Goal: Transaction & Acquisition: Download file/media

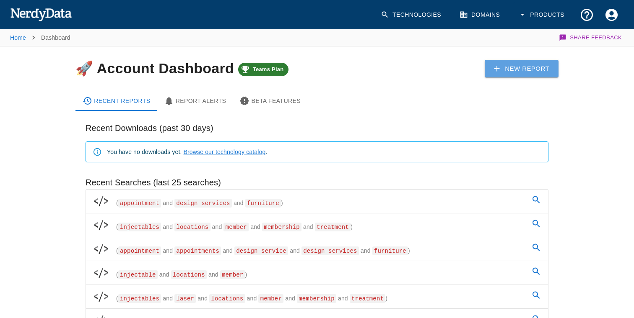
click at [512, 67] on link "New Report" at bounding box center [521, 69] width 74 height 18
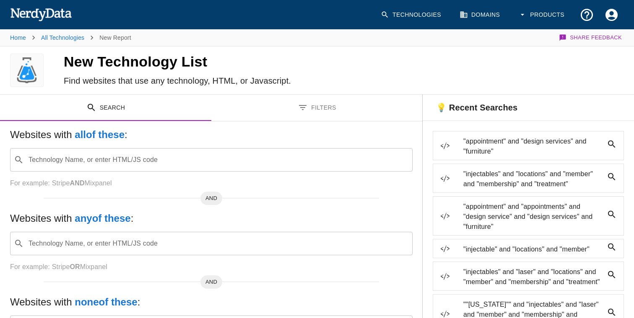
click at [179, 168] on div "​ Technology Name, or enter HTML/JS code" at bounding box center [211, 159] width 402 height 23
click at [178, 138] on h5 "Websites with all of these :" at bounding box center [211, 134] width 402 height 13
click at [322, 101] on button "Filters" at bounding box center [316, 108] width 211 height 26
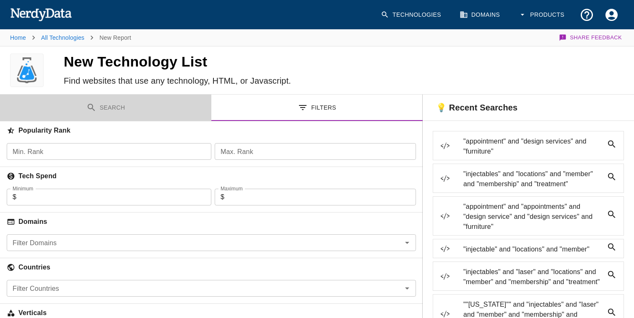
click at [107, 116] on button "Search" at bounding box center [105, 108] width 211 height 26
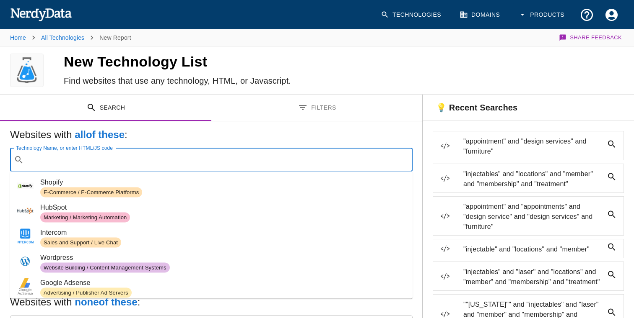
click at [124, 155] on div "Technology Name, or enter HTML/JS code ​ Technology Name, or enter HTML/JS code" at bounding box center [211, 159] width 402 height 23
click at [187, 128] on h5 "Websites with all of these :" at bounding box center [211, 134] width 402 height 13
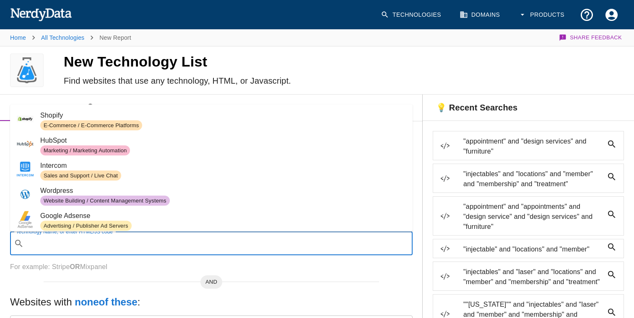
click at [134, 243] on input "Technology Name, or enter HTML/JS code" at bounding box center [217, 244] width 381 height 16
click at [145, 279] on div "AND" at bounding box center [211, 279] width 335 height 7
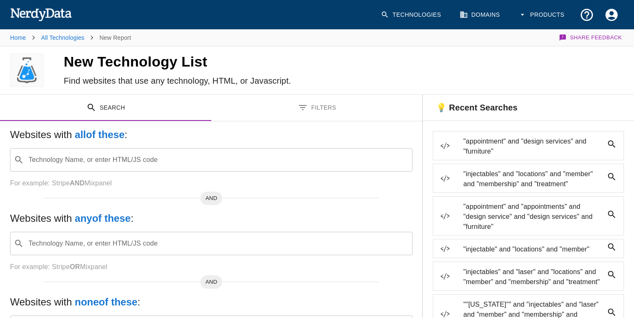
click at [127, 172] on div "Websites with all of these : Technology Name, or enter HTML/JS code ​ Technolog…" at bounding box center [211, 158] width 402 height 60
click at [127, 160] on input "Technology Name, or enter HTML/JS code" at bounding box center [217, 160] width 381 height 16
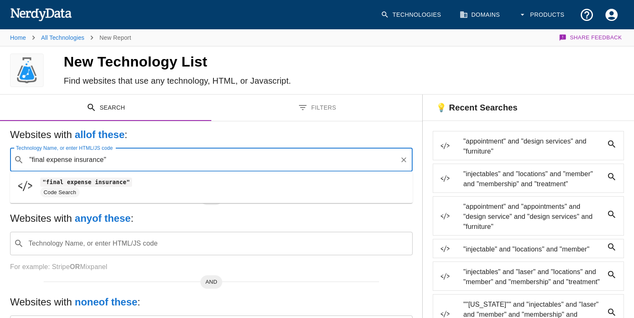
type input ""final expense insurance""
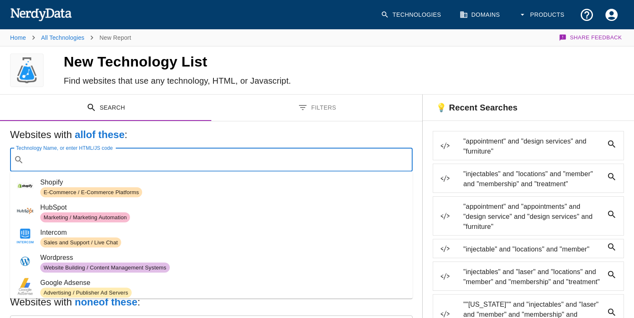
click at [181, 136] on h5 "Websites with all of these :" at bounding box center [211, 134] width 402 height 13
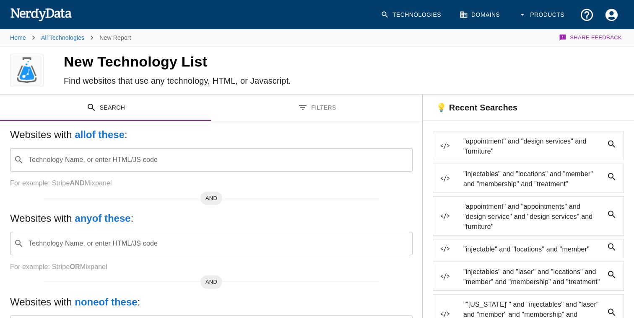
click at [92, 246] on input "Technology Name, or enter HTML/JS code" at bounding box center [217, 244] width 381 height 16
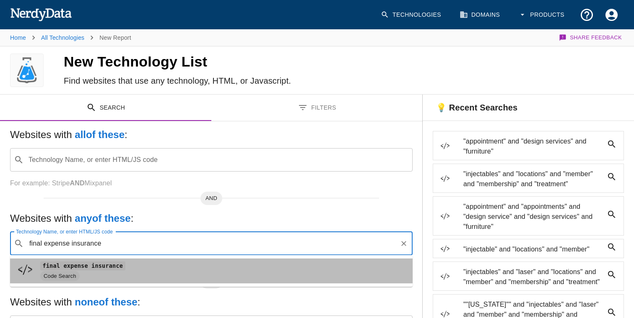
click at [80, 273] on span "Code Search" at bounding box center [222, 277] width 365 height 10
type input "final expense insurance"
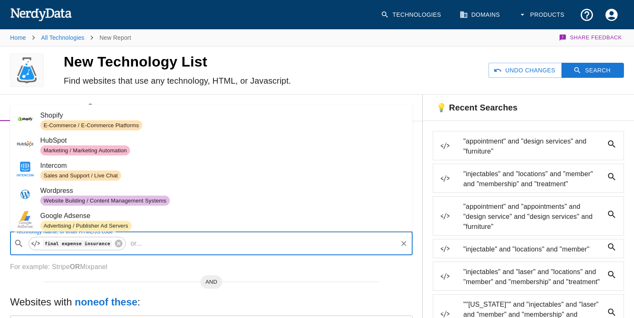
click at [153, 244] on input "Technology Name, or enter HTML/JS code" at bounding box center [270, 244] width 251 height 16
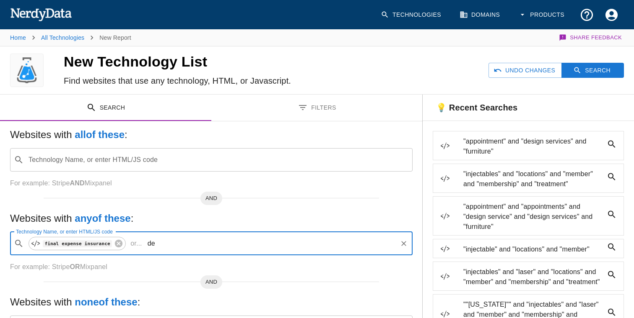
type input "d"
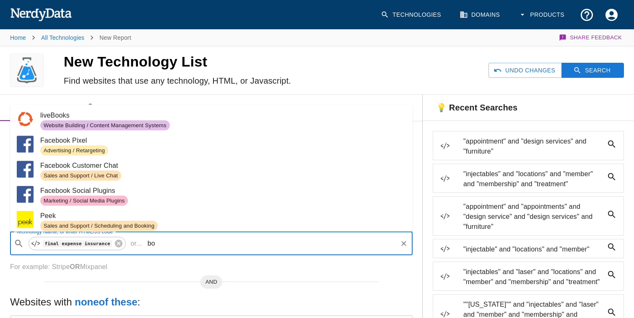
type input "b"
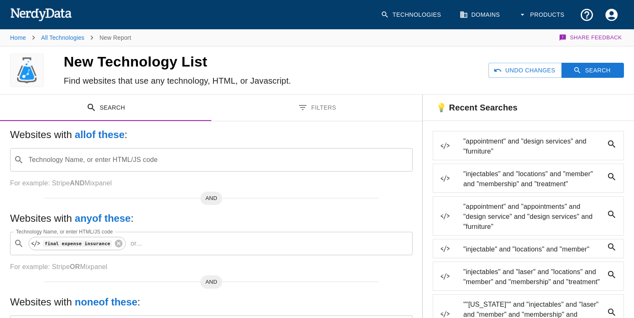
click at [151, 272] on div "Websites with all of these : Technology Name, or enter HTML/JS code ​ Technolog…" at bounding box center [211, 249] width 422 height 255
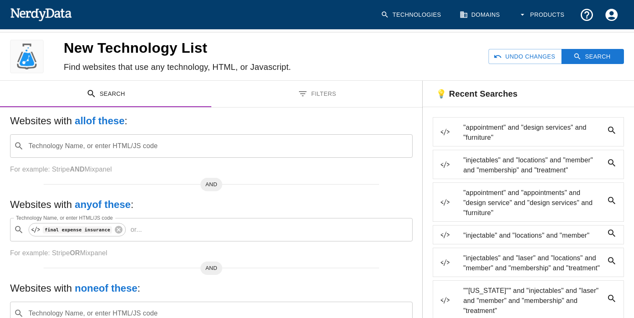
scroll to position [10, 0]
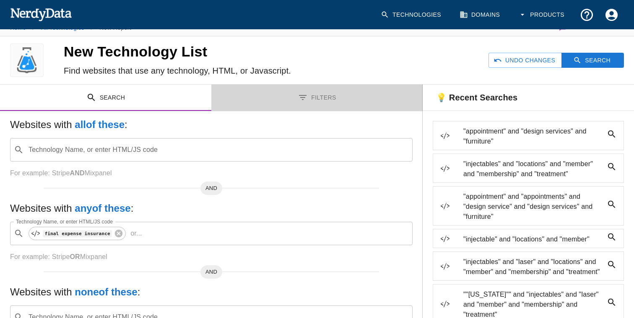
click at [308, 99] on button "Filters" at bounding box center [316, 98] width 211 height 26
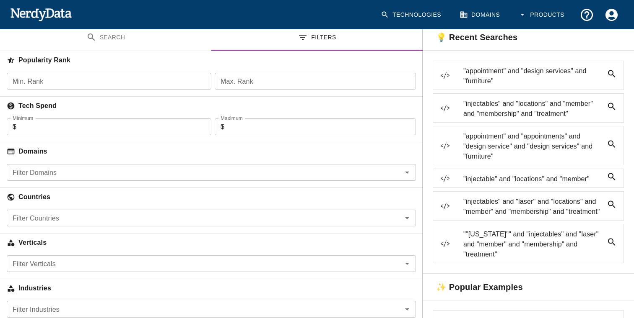
scroll to position [73, 0]
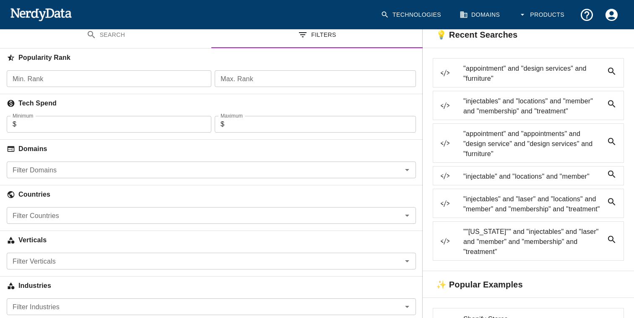
click at [135, 223] on div "Filter Countries" at bounding box center [211, 215] width 409 height 17
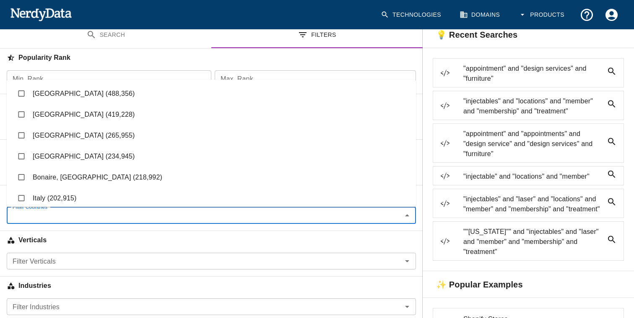
click at [68, 116] on li "United States (419,228)" at bounding box center [211, 114] width 409 height 21
checkbox input "true"
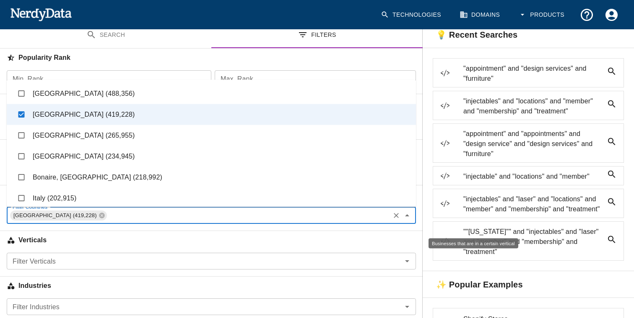
click at [116, 243] on h6 "Verticals" at bounding box center [211, 240] width 422 height 18
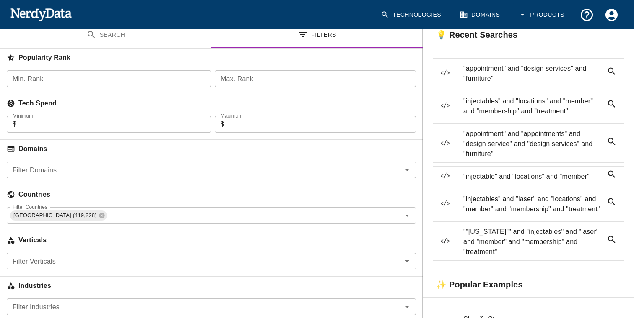
click at [116, 262] on input "Filter Verticals" at bounding box center [204, 262] width 390 height 12
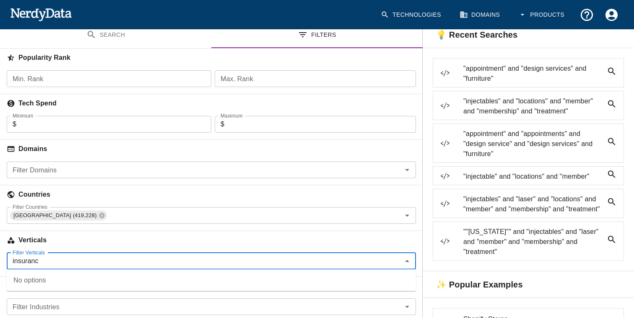
type input "insurance"
click at [31, 264] on input "insurance" at bounding box center [204, 262] width 390 height 12
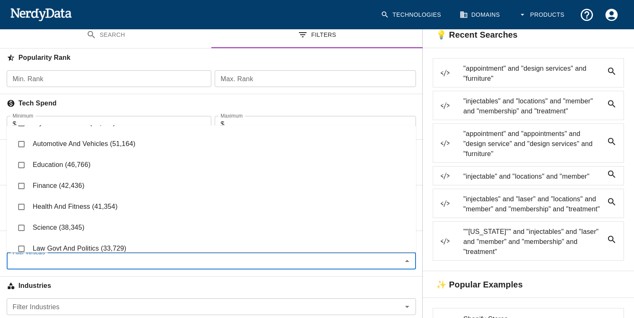
scroll to position [145, 0]
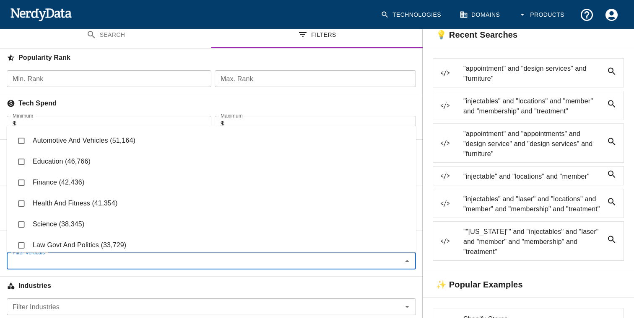
click at [69, 183] on li "Finance (42,436)" at bounding box center [211, 183] width 409 height 21
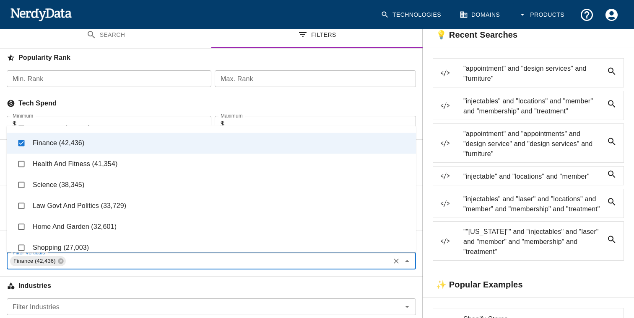
scroll to position [186, 0]
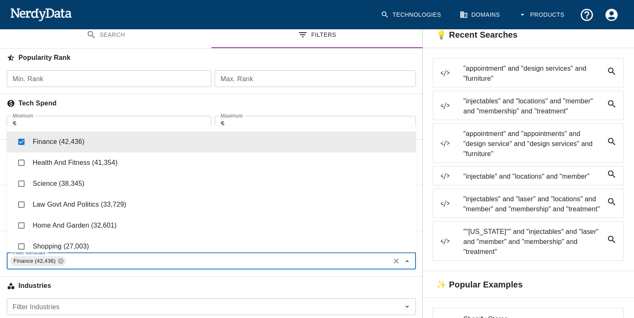
click at [106, 147] on li "Finance (42,436)" at bounding box center [211, 142] width 409 height 21
checkbox input "false"
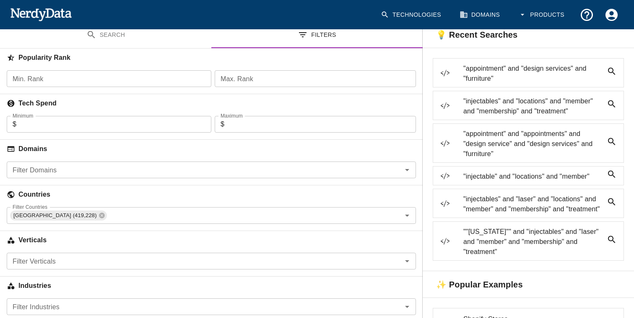
click at [114, 277] on hr at bounding box center [211, 277] width 422 height 0
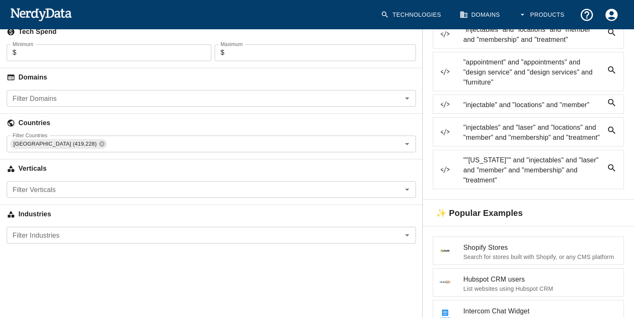
scroll to position [152, 0]
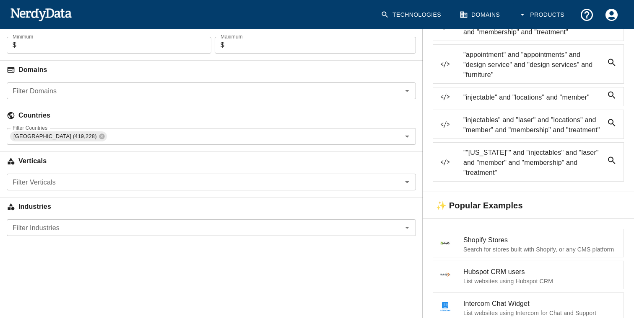
click at [106, 224] on input "Filter Industries" at bounding box center [204, 228] width 390 height 12
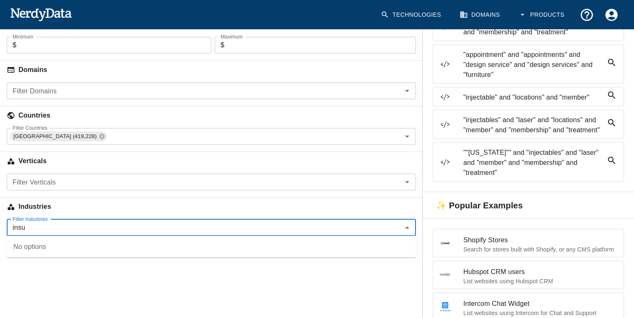
type input "insur"
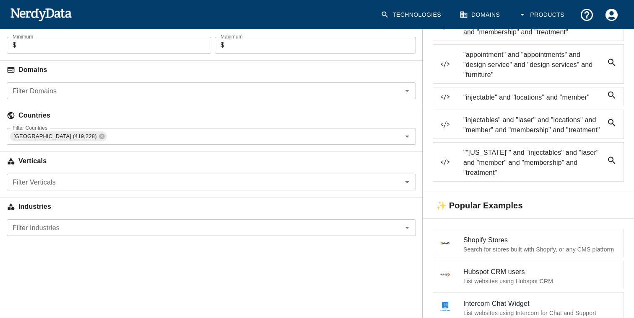
click at [122, 287] on div "Search Filters Websites with all of these : Technology Name, or enter HTML/JS c…" at bounding box center [211, 296] width 422 height 707
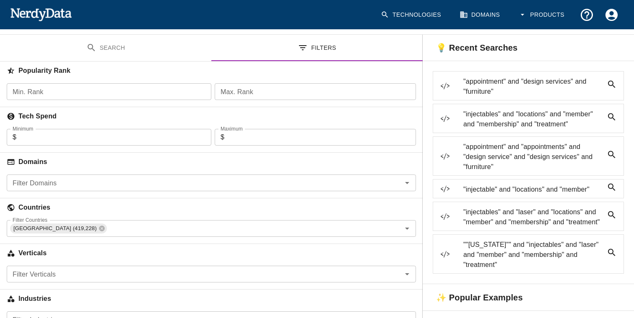
scroll to position [0, 0]
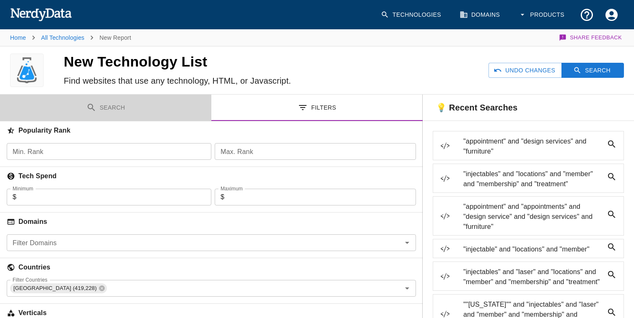
click at [105, 119] on button "Search" at bounding box center [105, 108] width 211 height 26
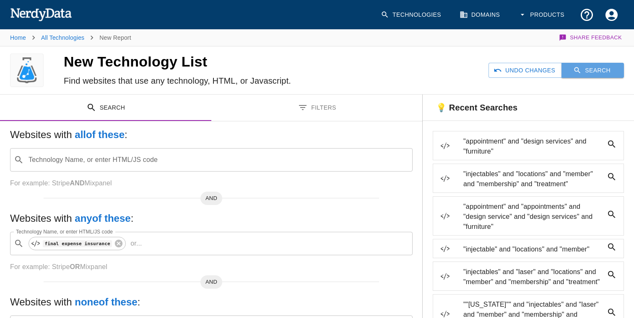
click at [608, 70] on button "Search" at bounding box center [592, 71] width 62 height 16
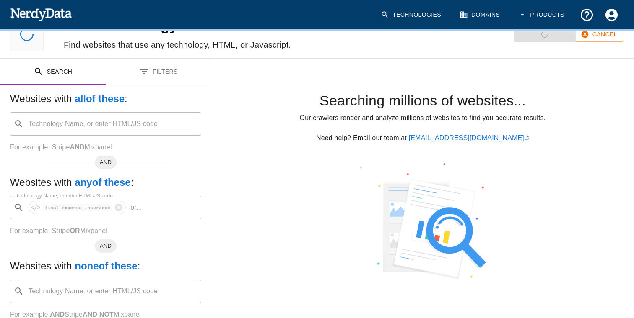
scroll to position [33, 0]
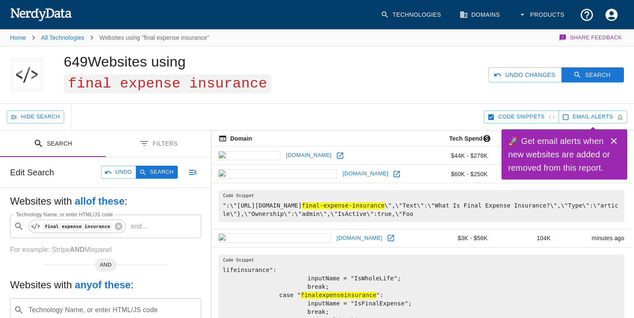
click at [614, 140] on icon "Close" at bounding box center [614, 141] width 6 height 6
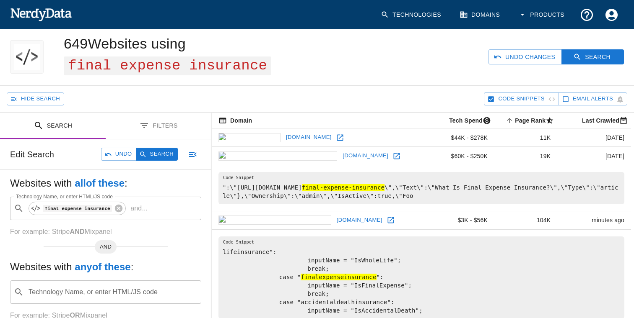
scroll to position [21, 0]
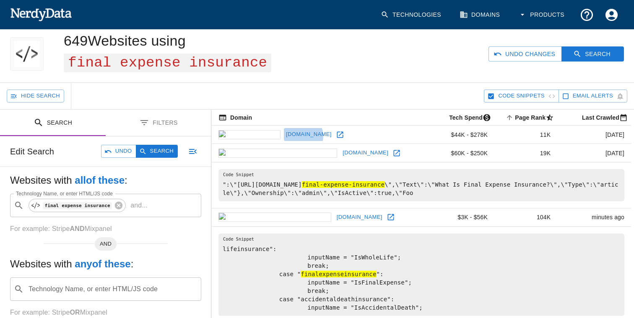
click at [284, 136] on link "aflac.com" at bounding box center [309, 134] width 50 height 13
click at [340, 154] on link "northwesternmutual.com" at bounding box center [365, 153] width 50 height 13
click at [334, 218] on link "globelifeinsurance.com" at bounding box center [359, 217] width 50 height 13
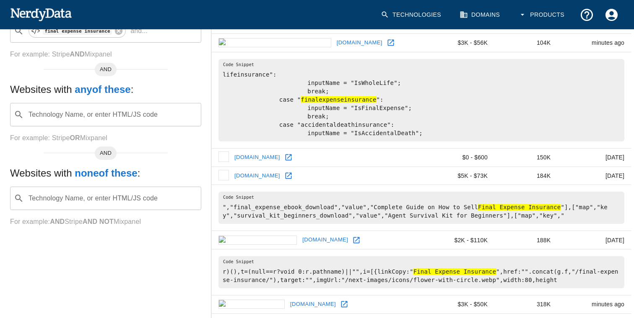
scroll to position [199, 0]
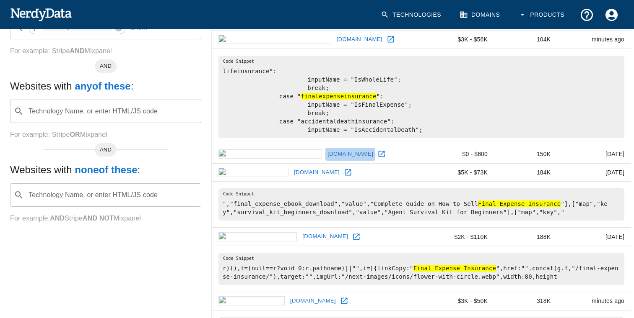
click at [325, 158] on link "galleninsurance.com" at bounding box center [350, 154] width 50 height 13
click at [292, 176] on link "ritterim.com" at bounding box center [317, 172] width 50 height 13
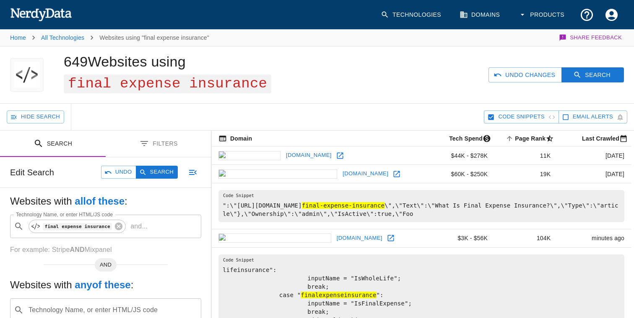
click at [381, 101] on div "Undo Changes Search" at bounding box center [489, 75] width 290 height 57
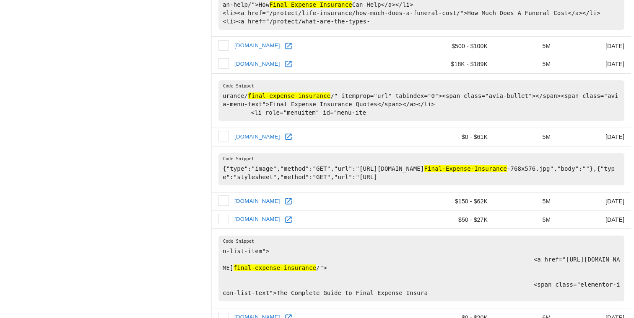
scroll to position [1258, 0]
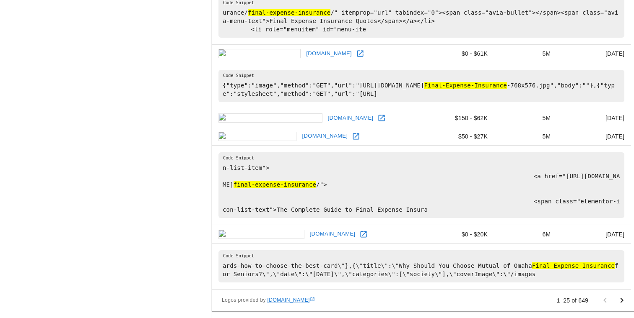
click at [624, 301] on icon "Go to next page" at bounding box center [621, 301] width 10 height 10
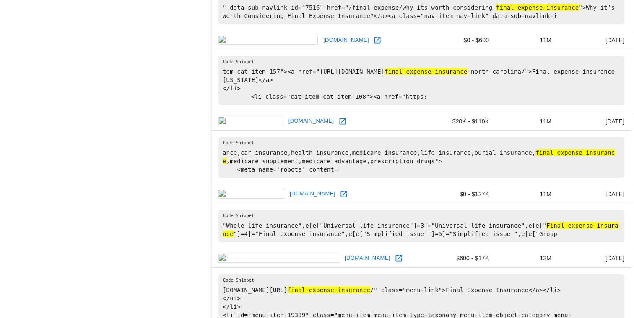
scroll to position [1359, 0]
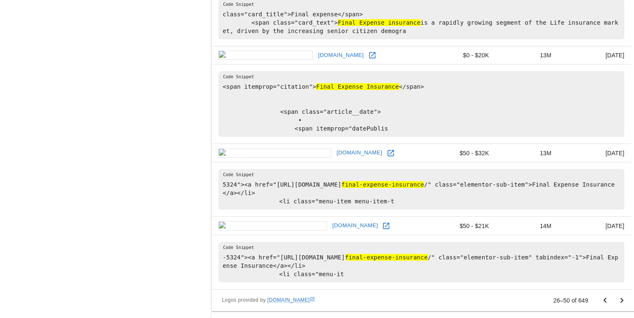
click at [607, 297] on icon "Go to previous page" at bounding box center [605, 301] width 10 height 10
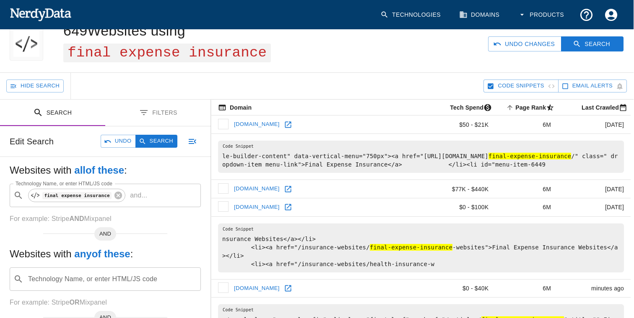
scroll to position [0, 0]
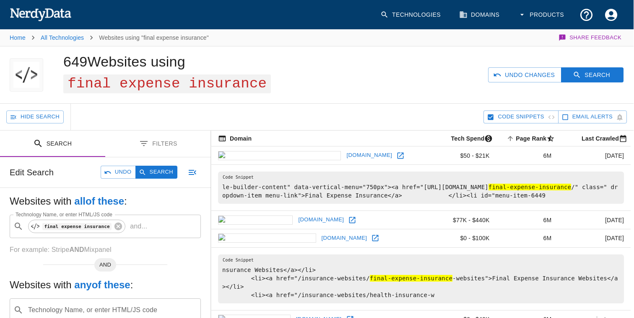
click at [155, 148] on button "Filters" at bounding box center [158, 144] width 106 height 26
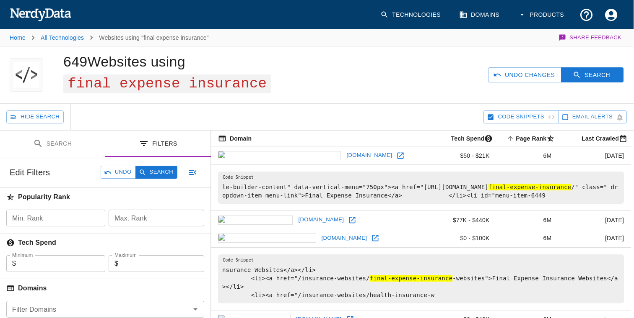
click at [69, 145] on button "Search" at bounding box center [53, 144] width 106 height 26
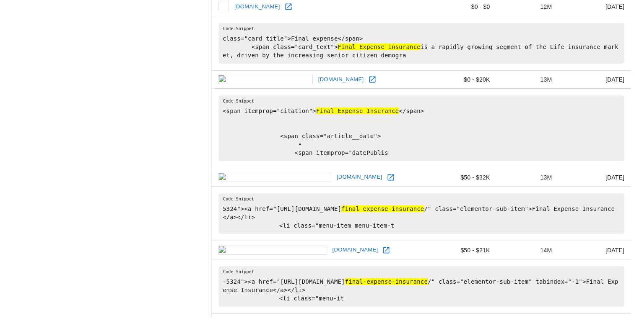
scroll to position [1359, 0]
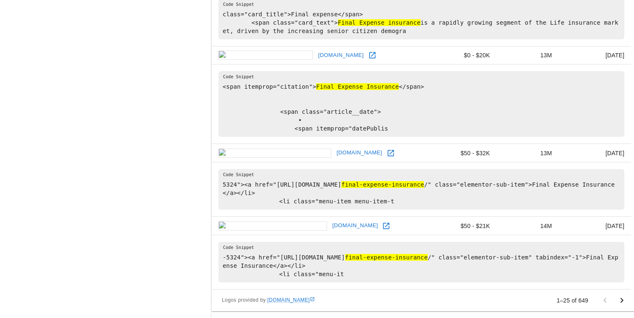
click at [623, 299] on icon "Go to next page" at bounding box center [621, 301] width 10 height 10
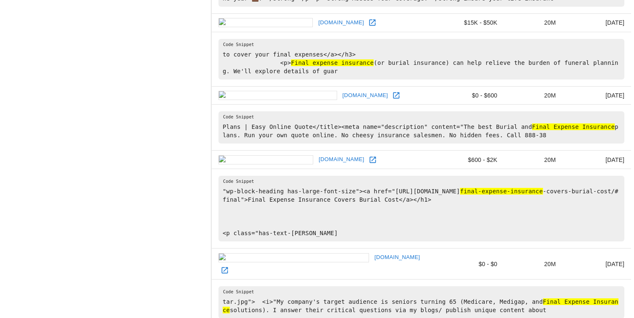
scroll to position [1468, 0]
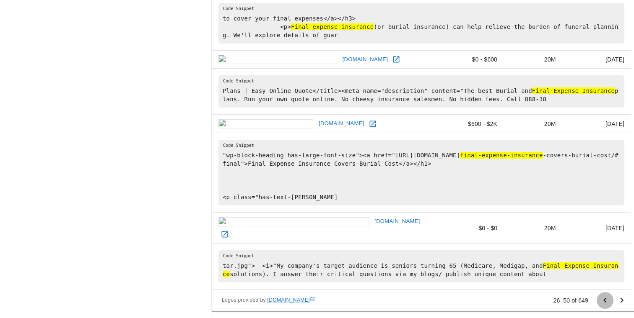
click at [604, 297] on icon "Go to previous page" at bounding box center [605, 301] width 10 height 10
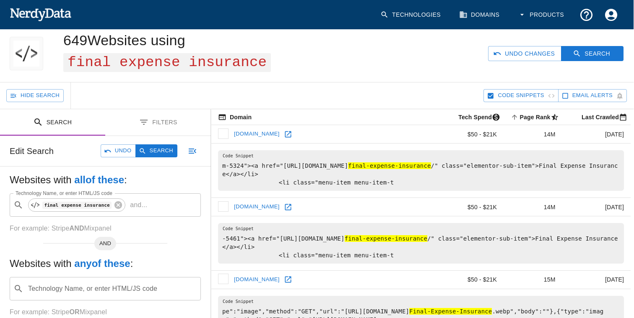
scroll to position [0, 0]
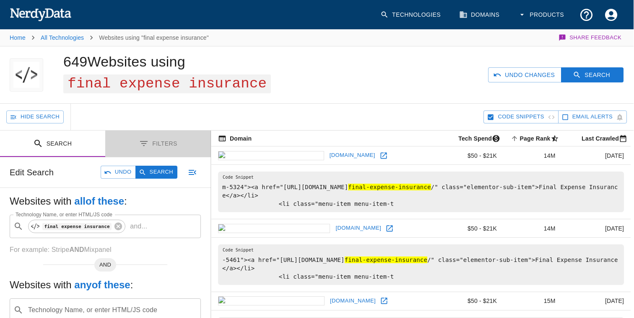
click at [162, 142] on button "Filters" at bounding box center [158, 144] width 106 height 26
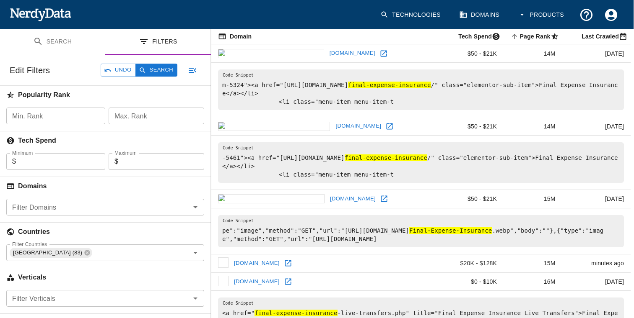
scroll to position [93, 0]
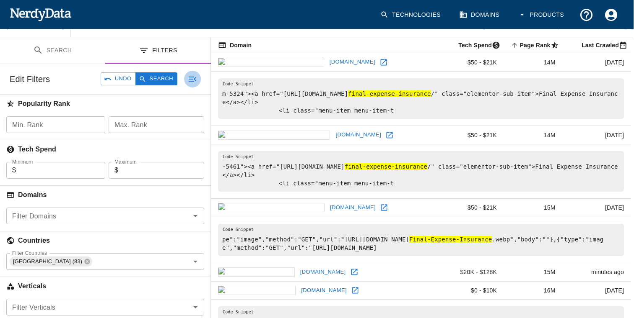
click at [195, 80] on icon "button" at bounding box center [193, 79] width 8 height 5
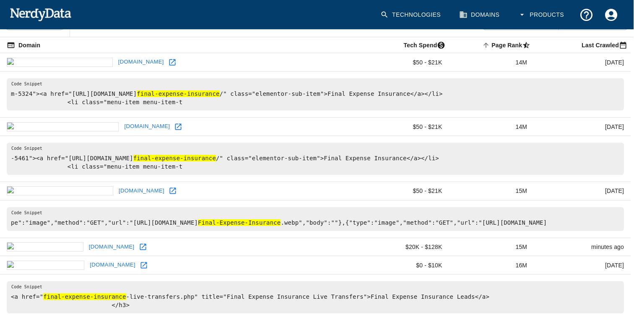
scroll to position [0, 0]
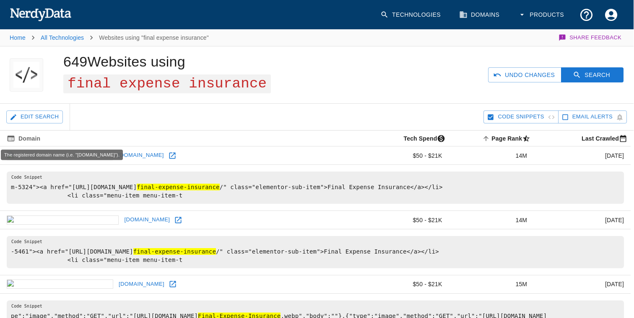
click at [10, 135] on icon at bounding box center [11, 139] width 8 height 8
click at [12, 126] on div "Edit Search" at bounding box center [34, 117] width 57 height 26
click at [16, 117] on icon "button" at bounding box center [14, 118] width 8 height 8
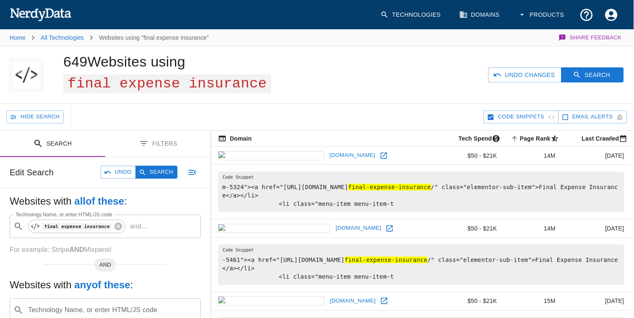
click at [155, 147] on button "Filters" at bounding box center [158, 144] width 106 height 26
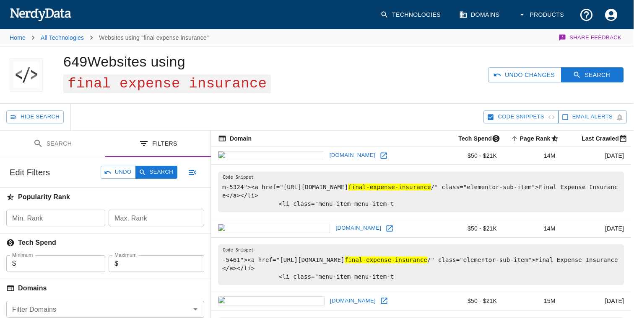
click at [484, 114] on button "Code Snippets" at bounding box center [520, 117] width 75 height 13
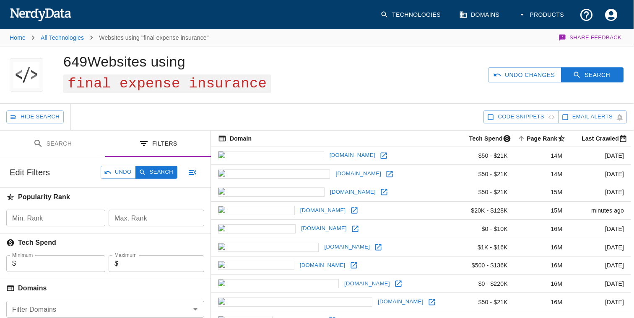
click at [56, 34] on li "All Technologies" at bounding box center [62, 38] width 43 height 10
click at [56, 37] on link "All Technologies" at bounding box center [62, 37] width 43 height 7
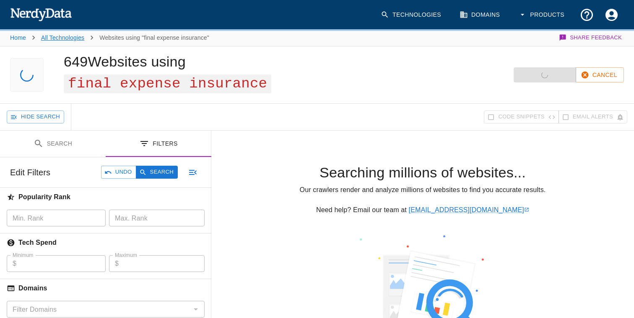
scroll to position [0, 0]
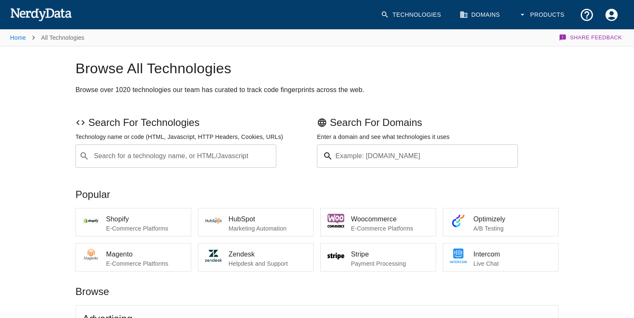
click at [116, 39] on div "Home All Technologies Share Feedback" at bounding box center [316, 37] width 613 height 17
click at [56, 38] on p "All Technologies" at bounding box center [62, 38] width 43 height 8
click at [15, 38] on link "Home" at bounding box center [18, 37] width 16 height 7
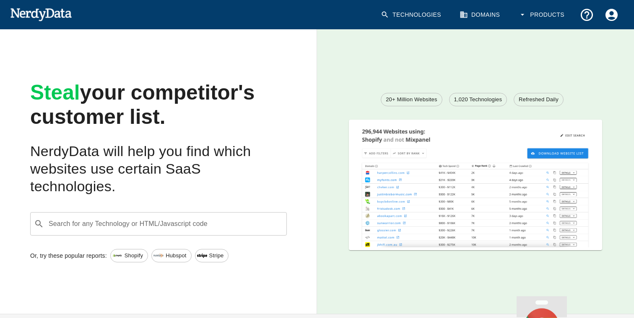
click at [34, 17] on img at bounding box center [41, 14] width 62 height 17
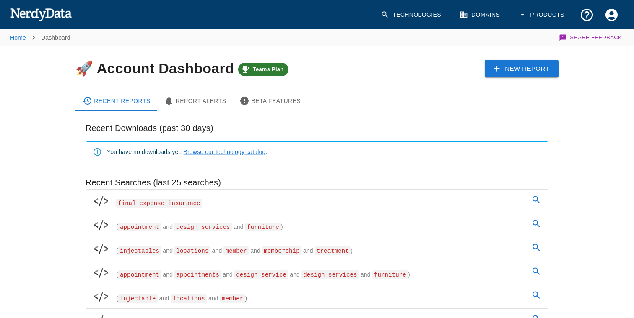
click at [205, 199] on link "final expense insurance" at bounding box center [317, 201] width 462 height 23
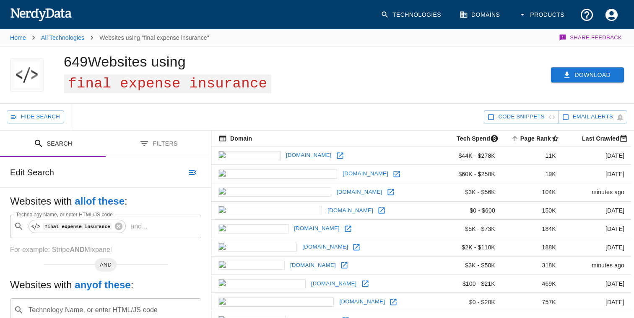
click at [580, 73] on button "Download" at bounding box center [587, 75] width 73 height 16
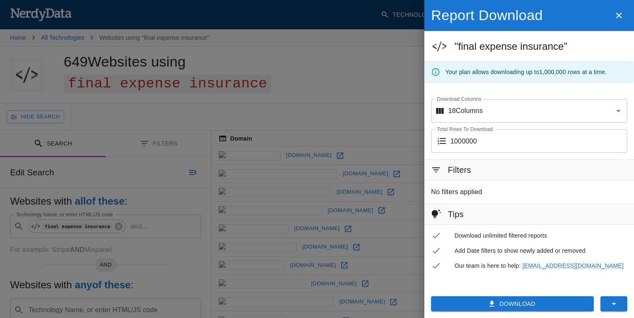
click at [518, 303] on button "Download" at bounding box center [512, 305] width 163 height 16
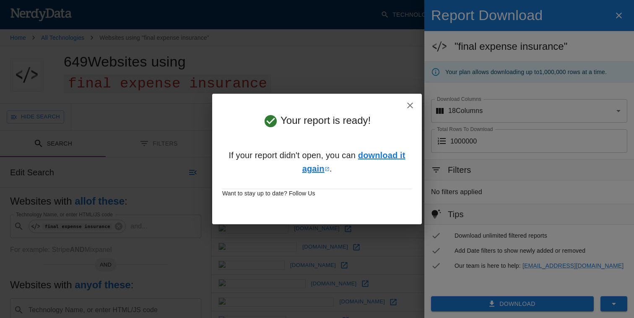
click at [380, 153] on link "download it again" at bounding box center [353, 162] width 103 height 23
